Goal: Information Seeking & Learning: Learn about a topic

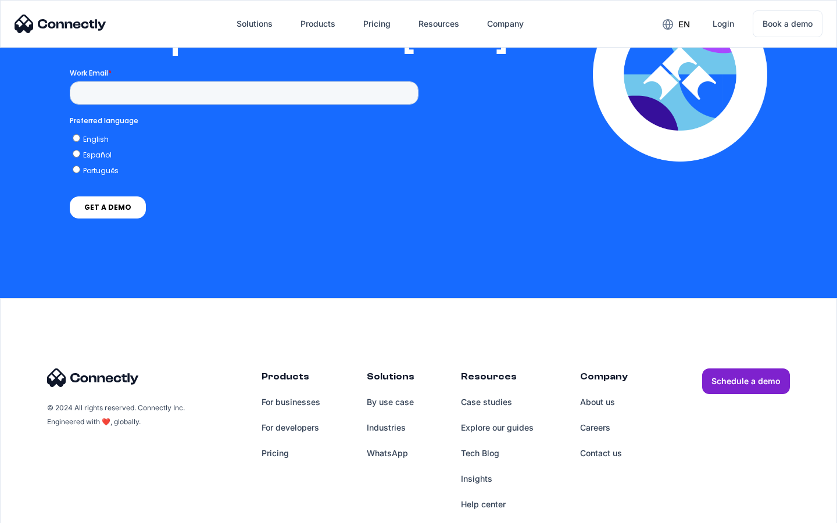
scroll to position [2364, 0]
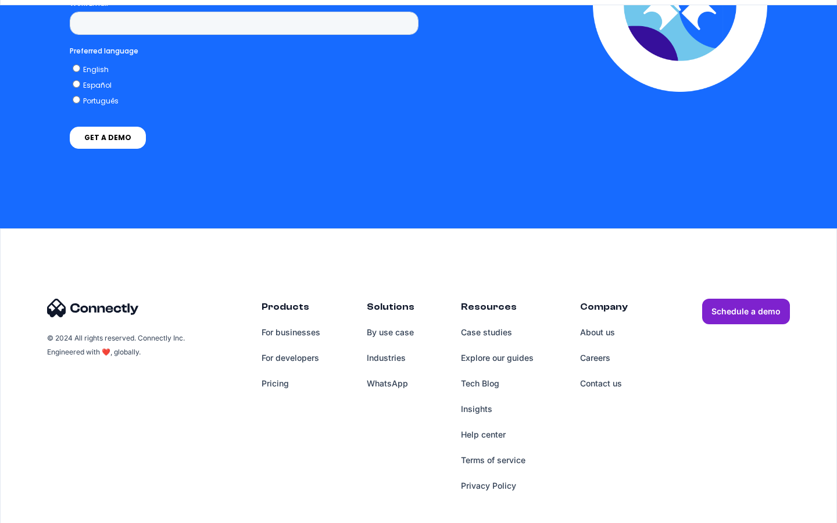
scroll to position [2541, 0]
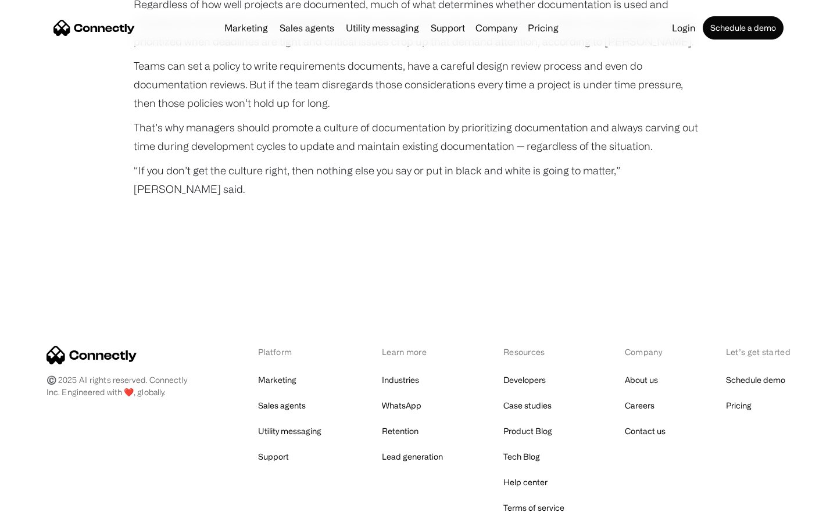
scroll to position [3878, 0]
